Goal: Use online tool/utility: Utilize a website feature to perform a specific function

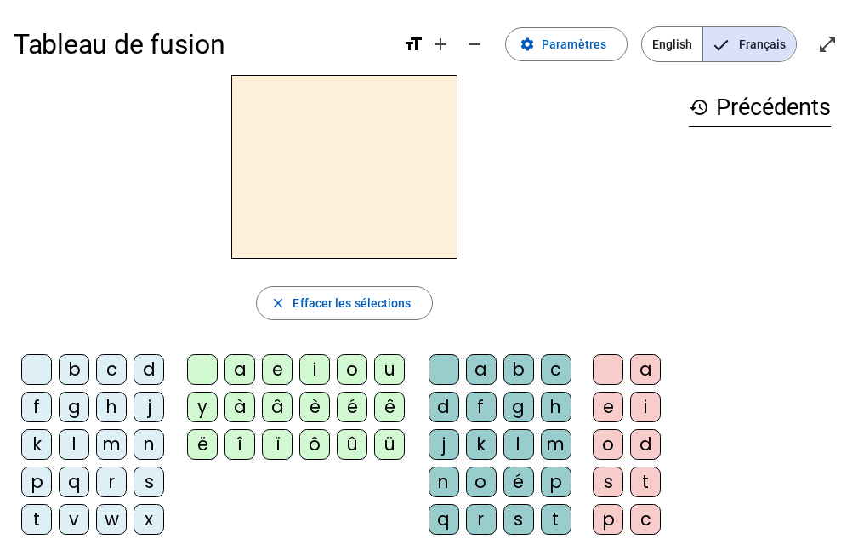
click at [117, 445] on div "m" at bounding box center [111, 444] width 31 height 31
click at [242, 369] on div "a" at bounding box center [240, 369] width 31 height 31
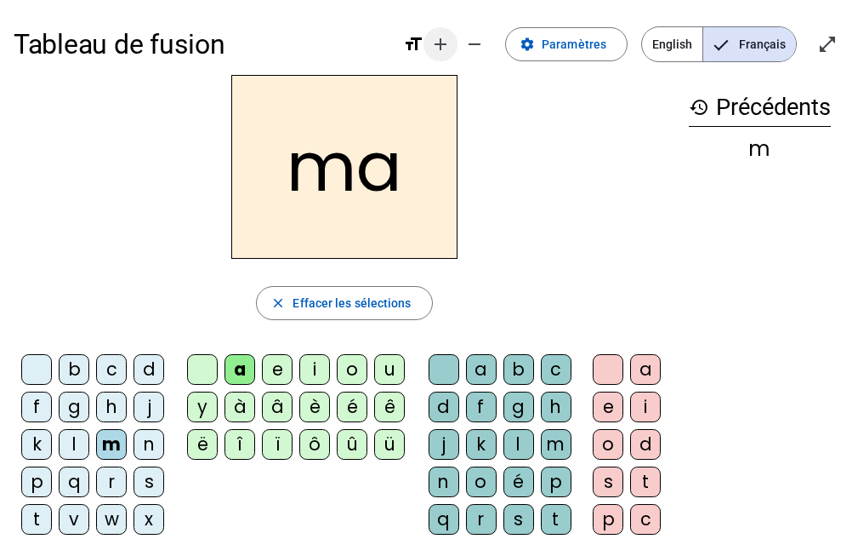
click at [442, 33] on span "Augmenter la taille de la police" at bounding box center [440, 44] width 41 height 41
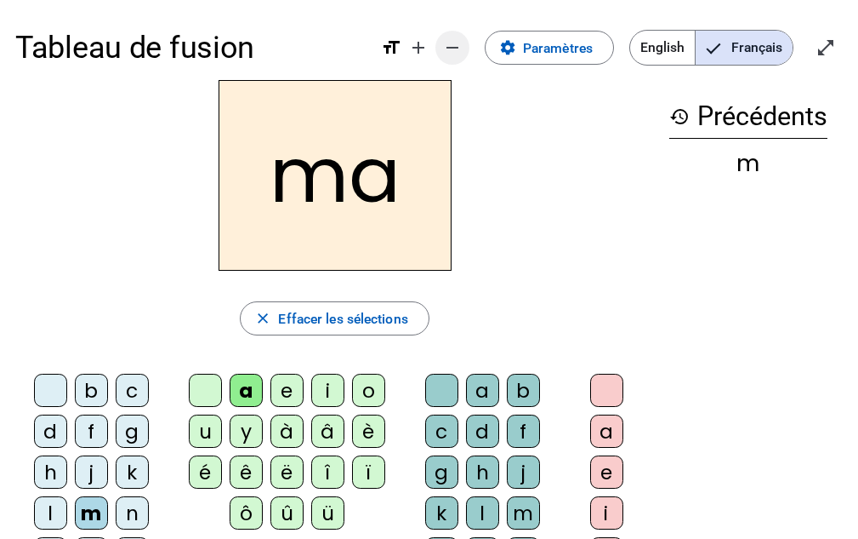
click at [451, 50] on mat-icon "remove" at bounding box center [452, 47] width 20 height 20
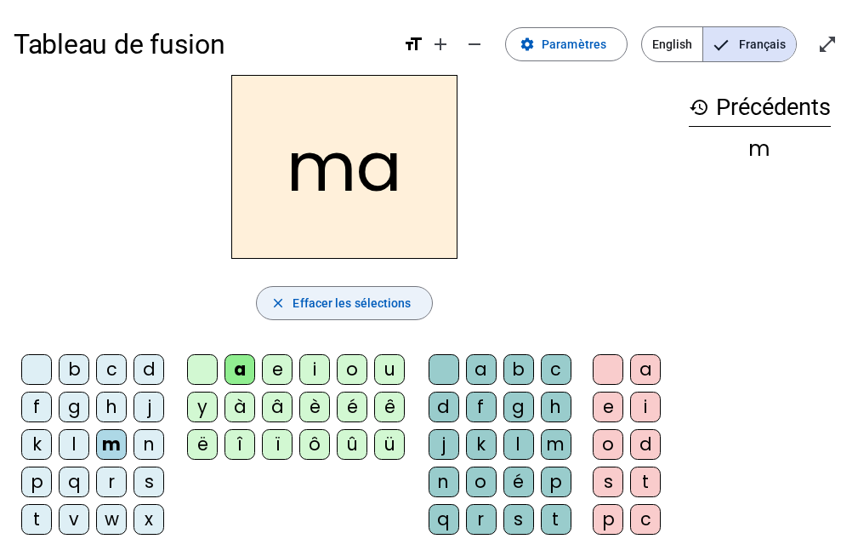
click at [410, 300] on span "button" at bounding box center [344, 302] width 174 height 41
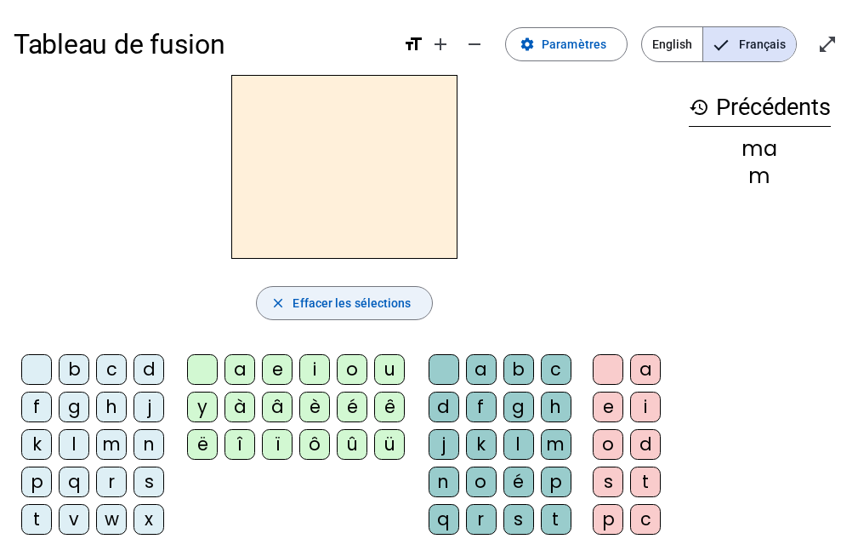
click at [553, 522] on div "t" at bounding box center [556, 519] width 31 height 31
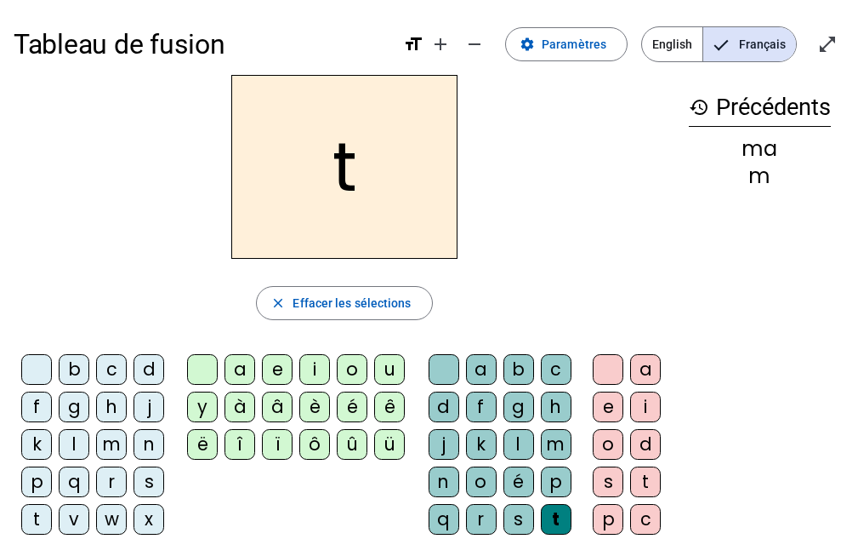
click at [248, 369] on div "a" at bounding box center [240, 369] width 31 height 31
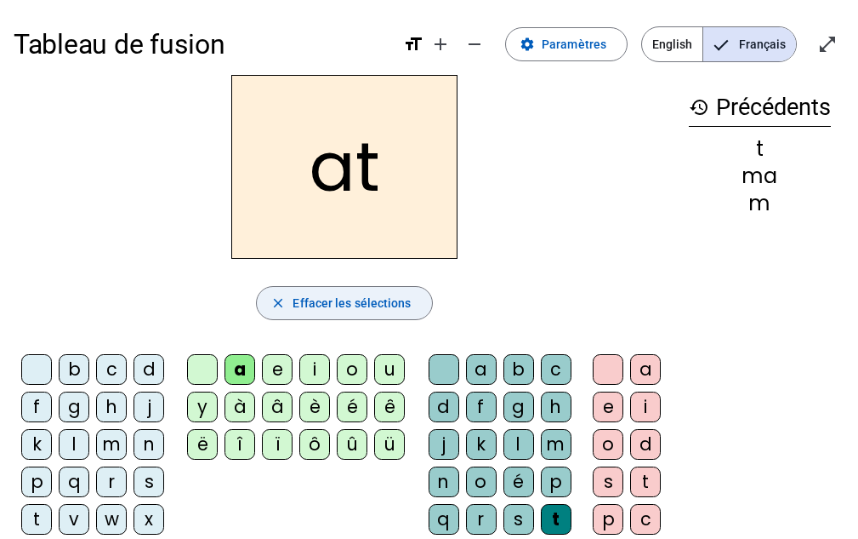
click at [376, 306] on span "Effacer les sélections" at bounding box center [352, 303] width 118 height 20
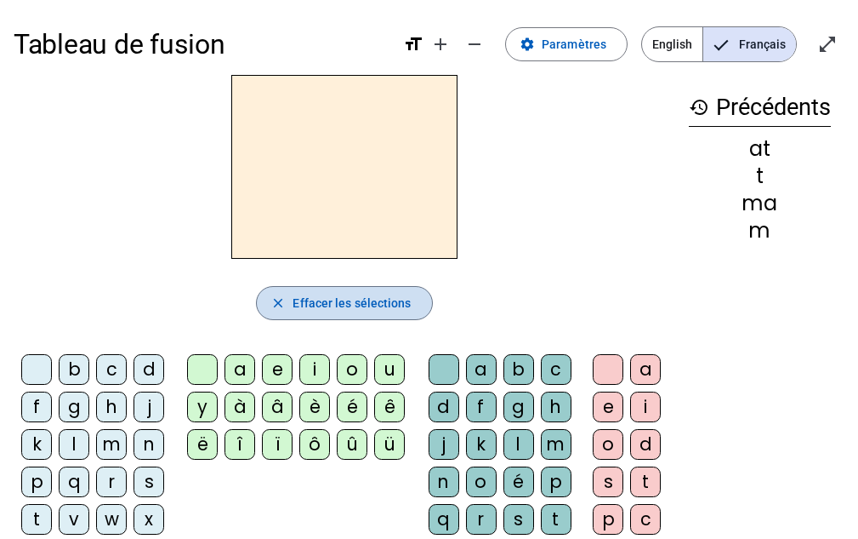
click at [361, 307] on span "Effacer les sélections" at bounding box center [352, 303] width 118 height 20
click at [354, 305] on span "Effacer les sélections" at bounding box center [352, 303] width 118 height 20
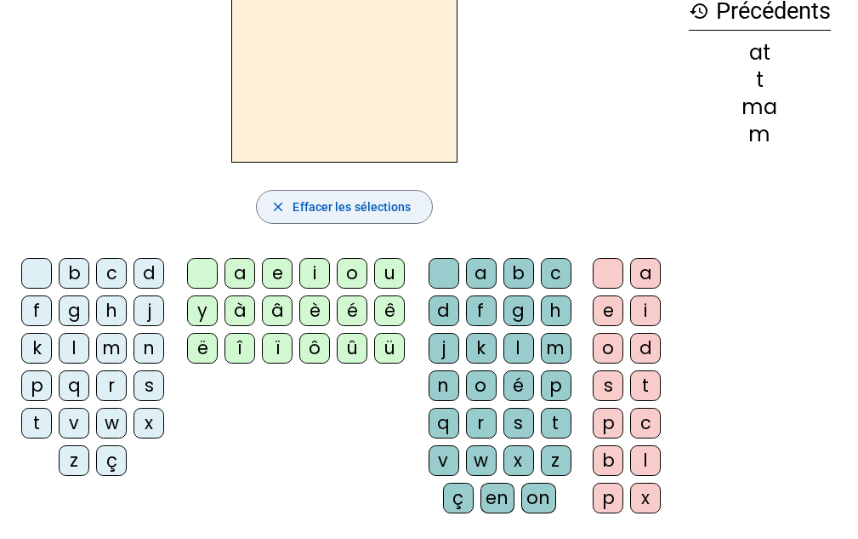
scroll to position [108, 0]
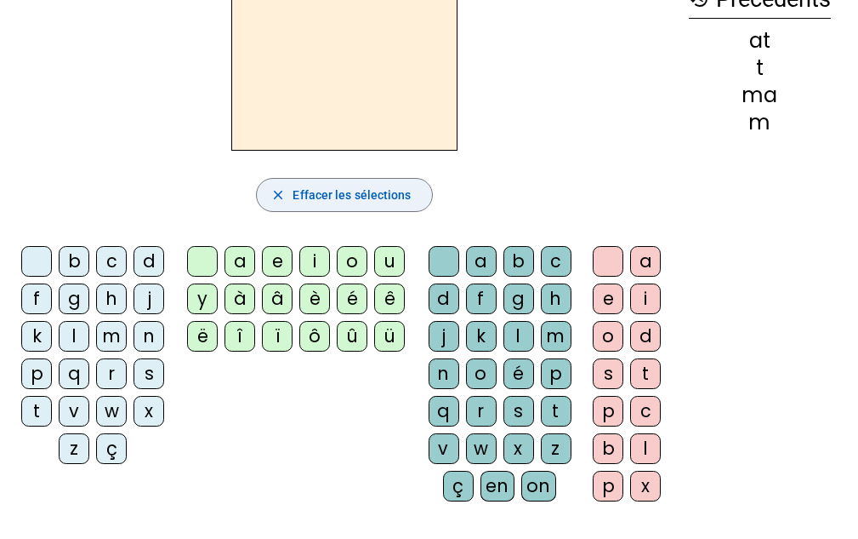
click at [30, 408] on div "t" at bounding box center [36, 411] width 31 height 31
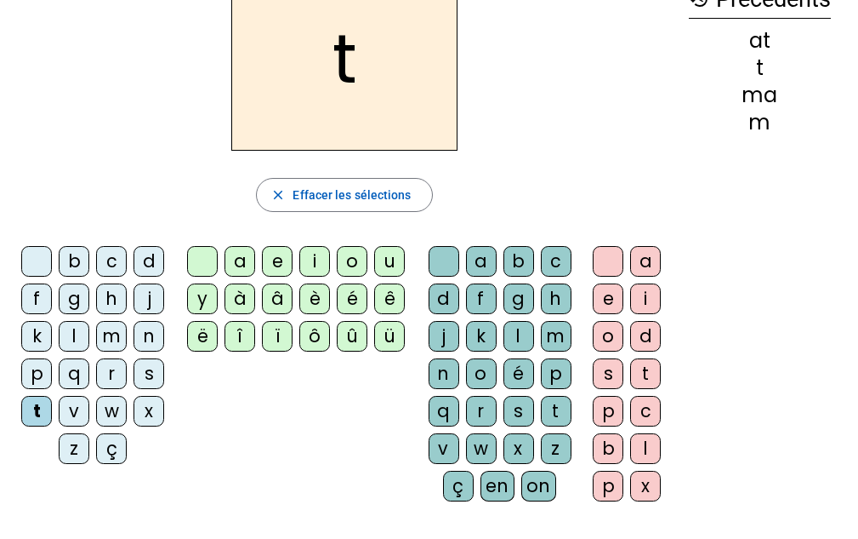
click at [240, 253] on div "a" at bounding box center [240, 261] width 31 height 31
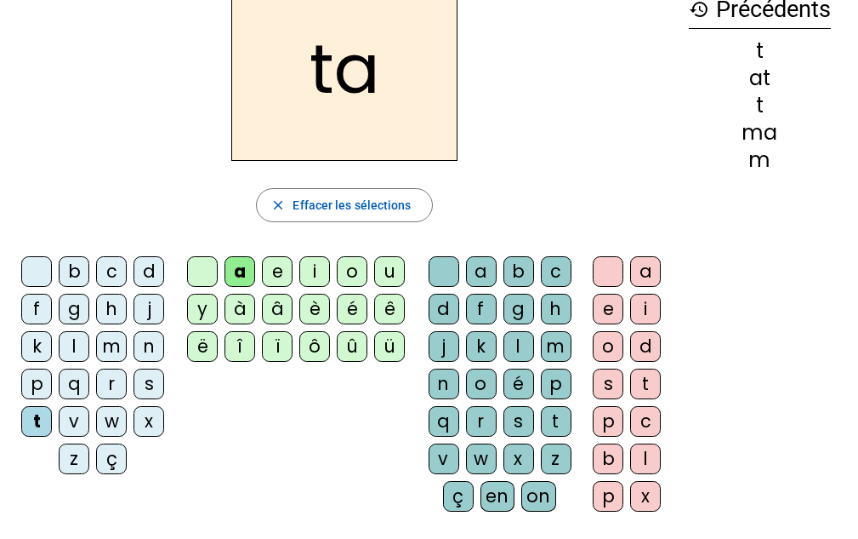
scroll to position [100, 0]
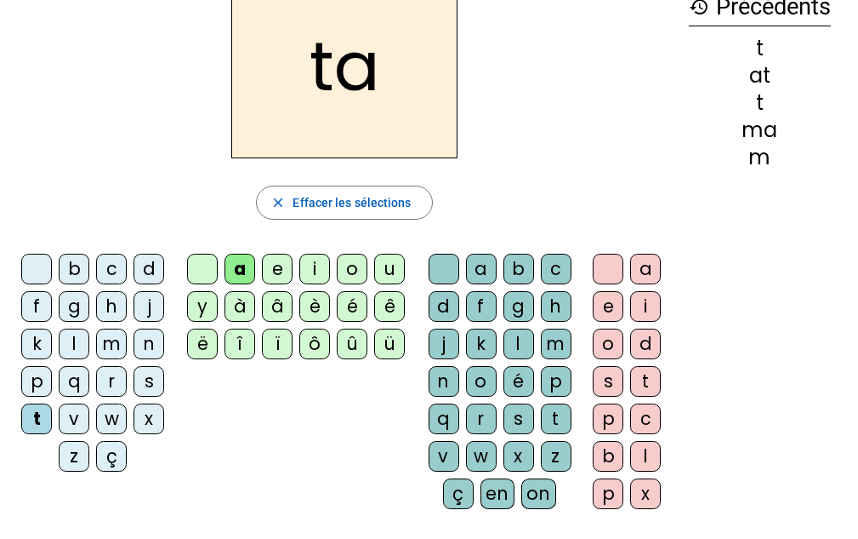
click at [75, 337] on div "l" at bounding box center [74, 343] width 31 height 31
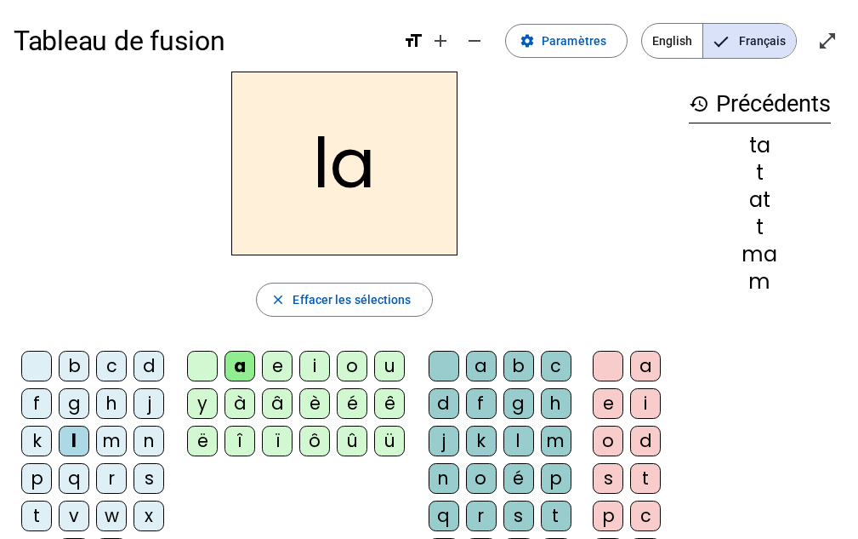
scroll to position [0, 0]
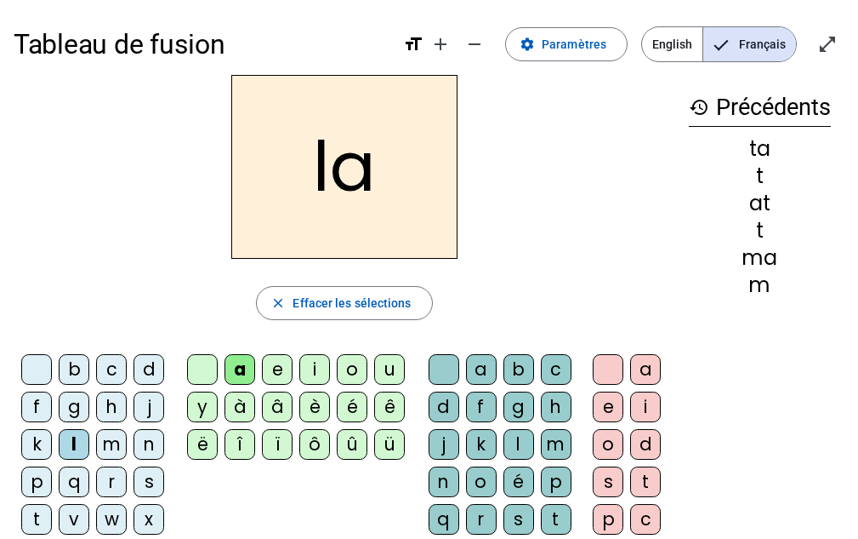
click at [279, 373] on div "e" at bounding box center [277, 369] width 31 height 31
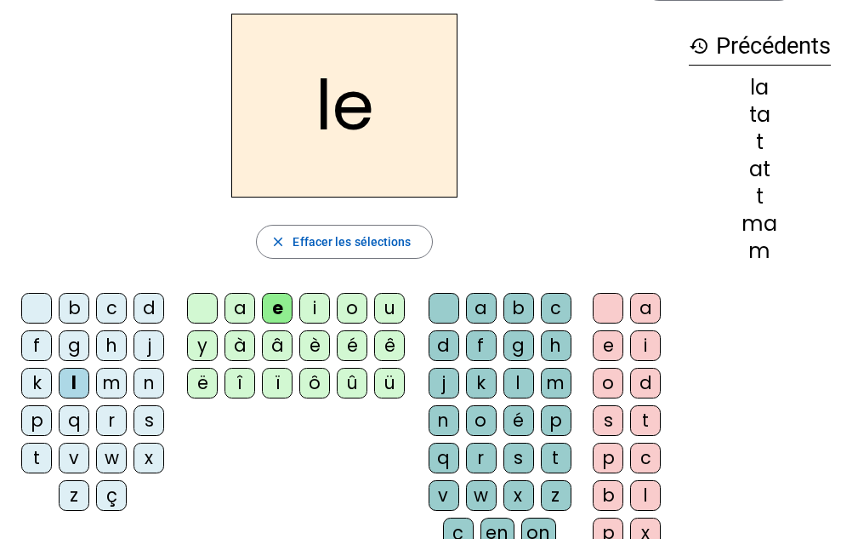
scroll to position [60, 0]
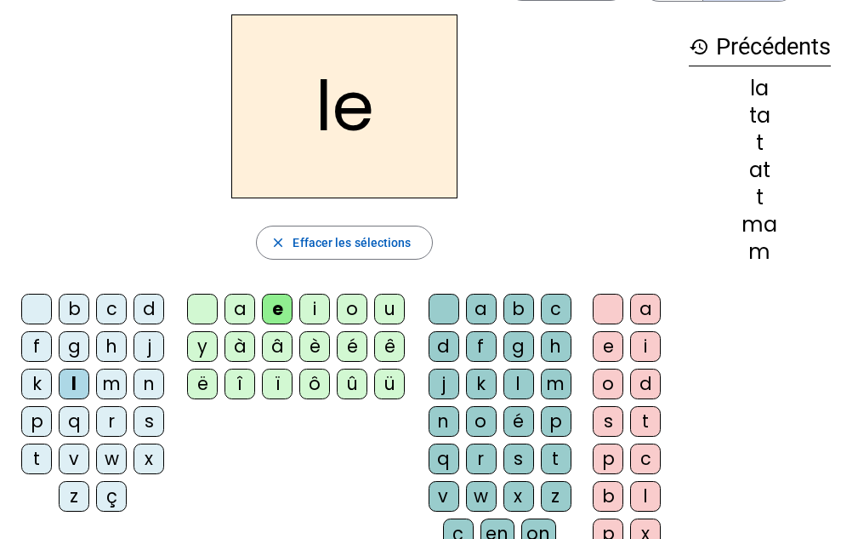
click at [388, 308] on div "u" at bounding box center [389, 309] width 31 height 31
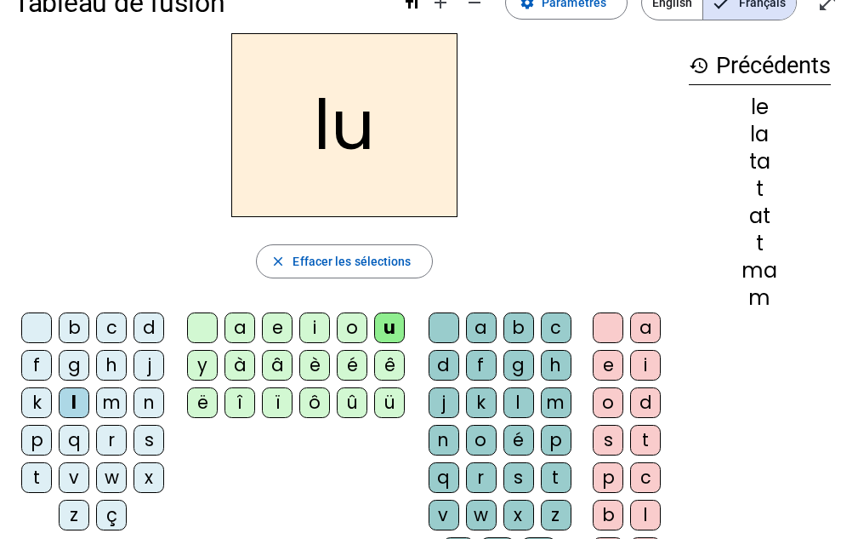
scroll to position [57, 0]
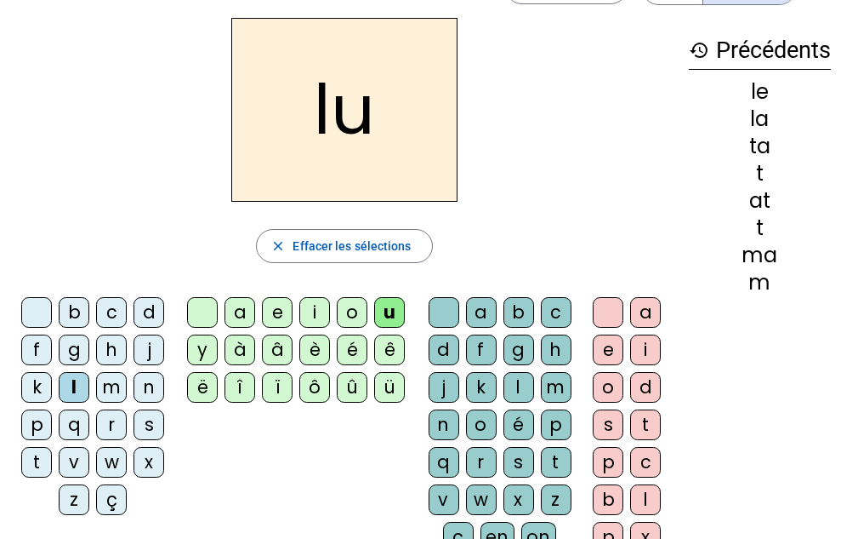
click at [36, 463] on div "t" at bounding box center [36, 462] width 31 height 31
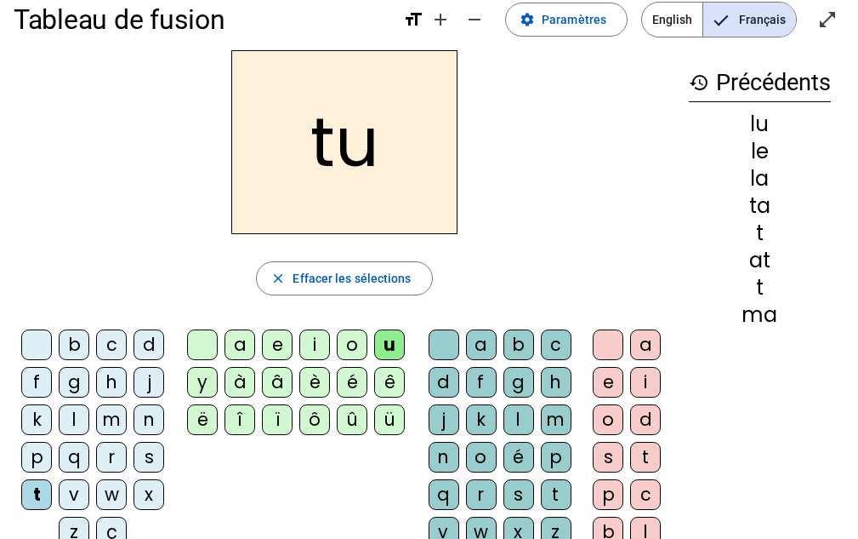
scroll to position [16, 0]
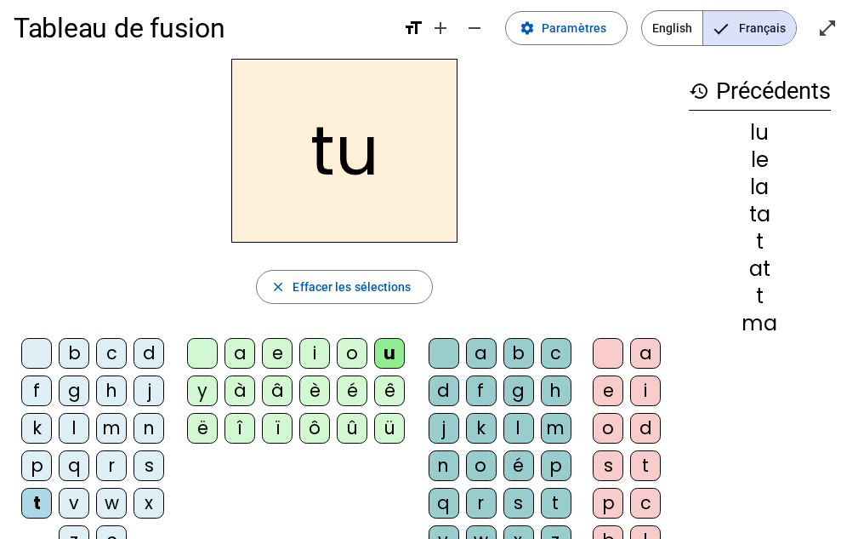
click at [145, 351] on div "d" at bounding box center [149, 353] width 31 height 31
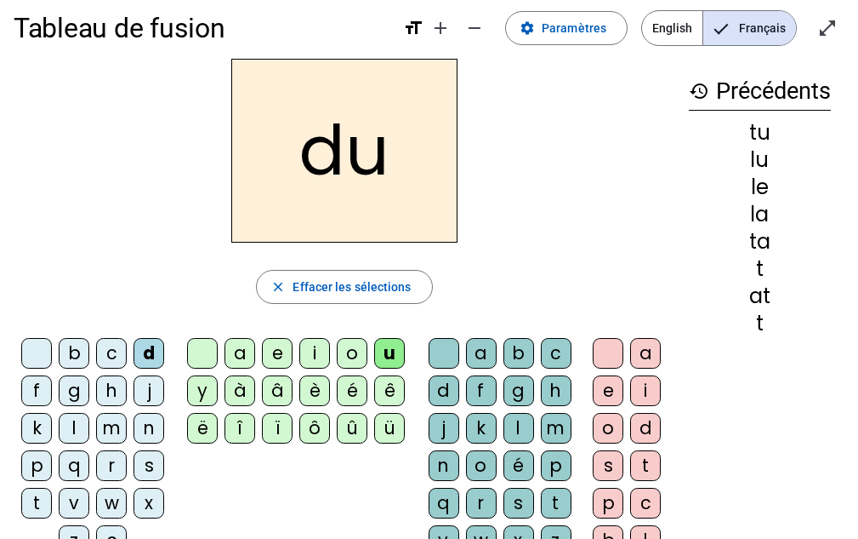
click at [273, 357] on div "e" at bounding box center [277, 353] width 31 height 31
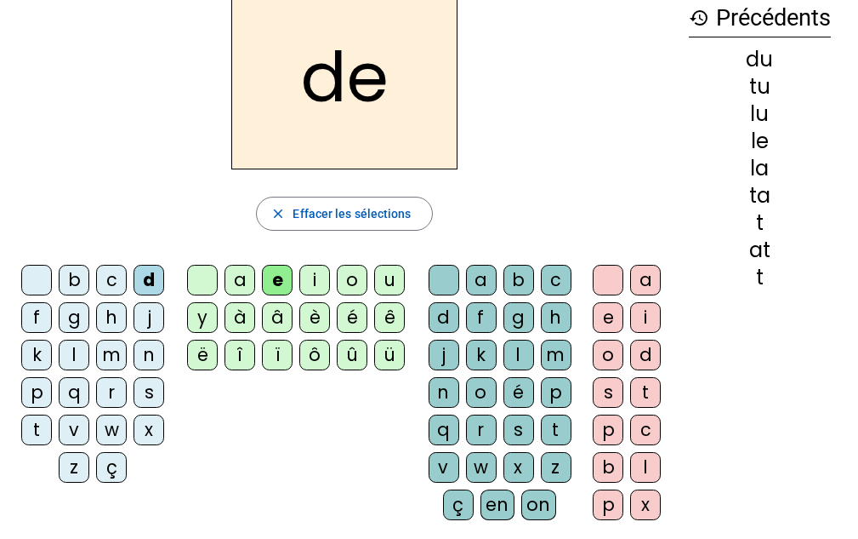
scroll to position [99, 0]
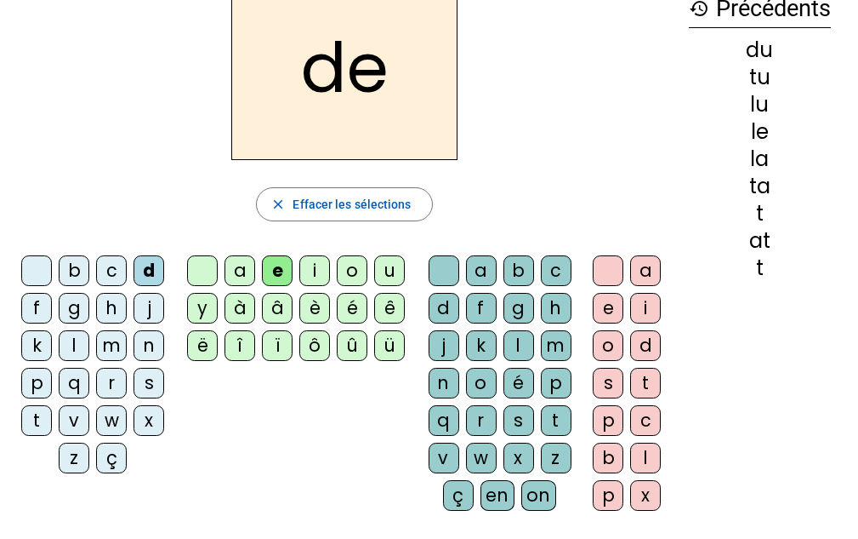
click at [104, 344] on div "m" at bounding box center [111, 345] width 31 height 31
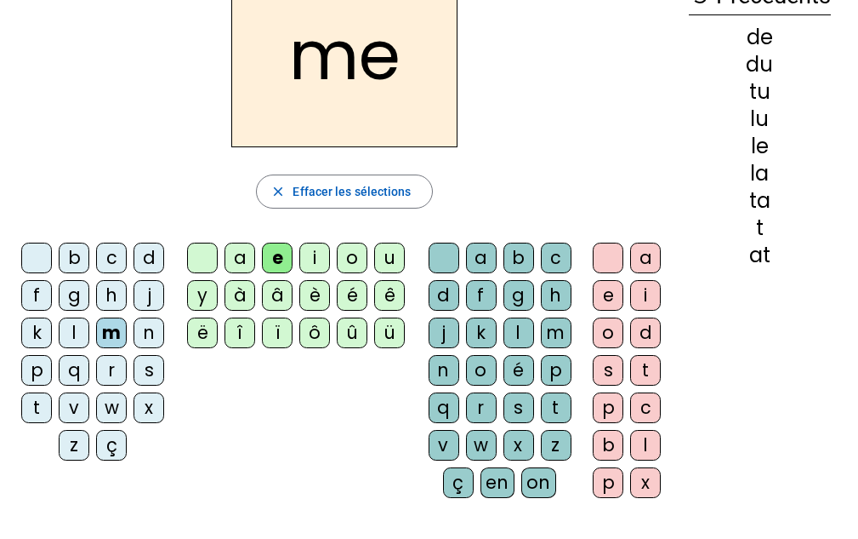
scroll to position [100, 0]
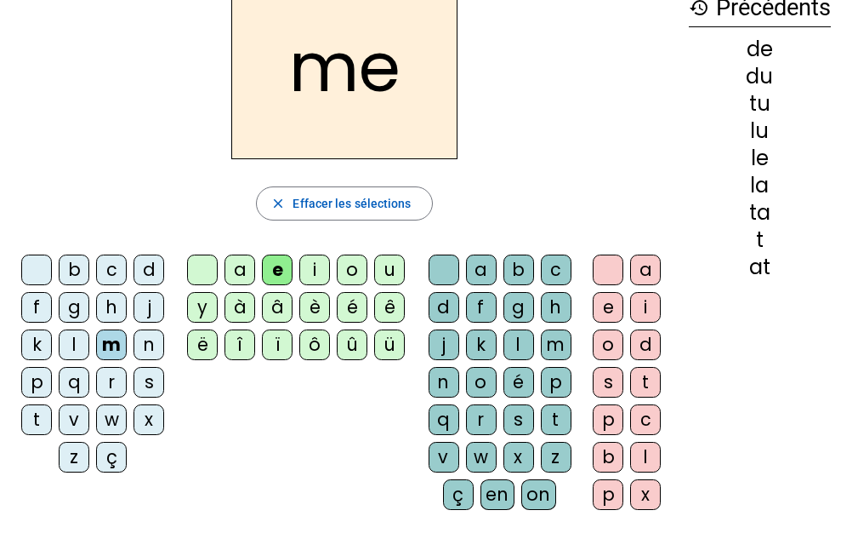
click at [147, 310] on div "j" at bounding box center [149, 307] width 31 height 31
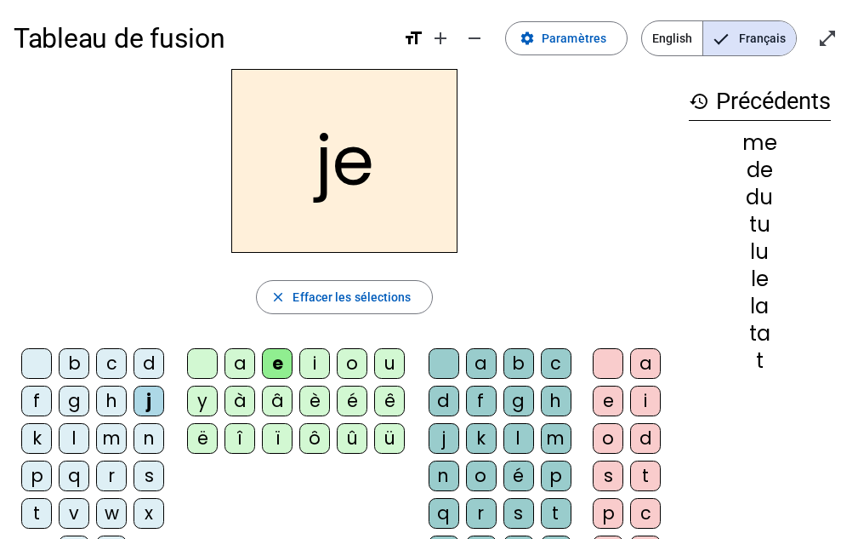
scroll to position [0, 0]
